Goal: Communication & Community: Answer question/provide support

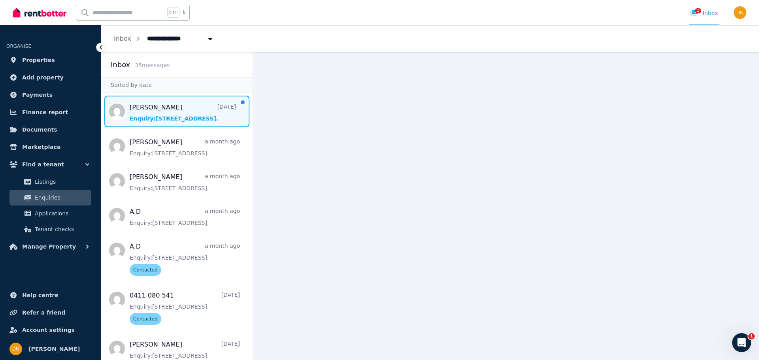
click at [176, 115] on span "Message list" at bounding box center [176, 112] width 151 height 32
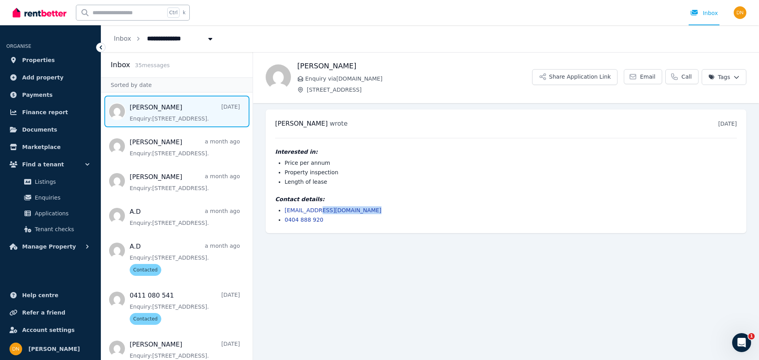
drag, startPoint x: 373, startPoint y: 211, endPoint x: 320, endPoint y: 212, distance: 52.6
click at [320, 212] on li "[EMAIL_ADDRESS][DOMAIN_NAME]" at bounding box center [511, 210] width 453 height 8
copy link "[DOMAIN_NAME]"
click at [361, 134] on div "[PERSON_NAME] wrote [DATE] 12:37 am [DATE][DATE] Interested in: Price per annum…" at bounding box center [506, 172] width 481 height 124
click at [33, 60] on span "Properties" at bounding box center [38, 59] width 33 height 9
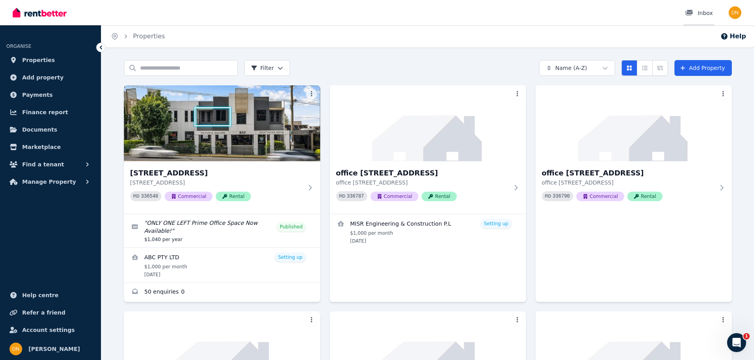
click at [704, 12] on div "Inbox" at bounding box center [699, 13] width 28 height 8
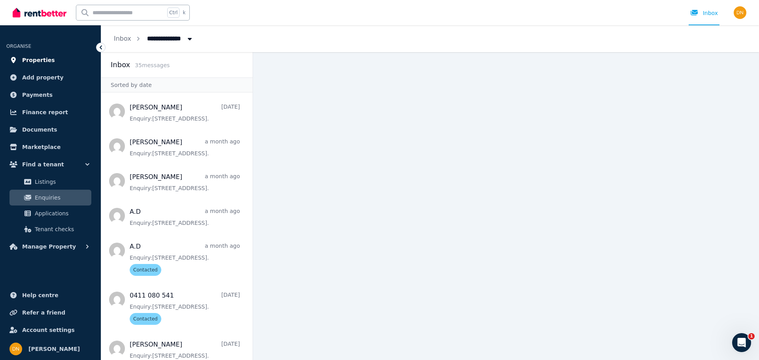
click at [51, 56] on link "Properties" at bounding box center [50, 60] width 88 height 16
